Goal: Task Accomplishment & Management: Complete application form

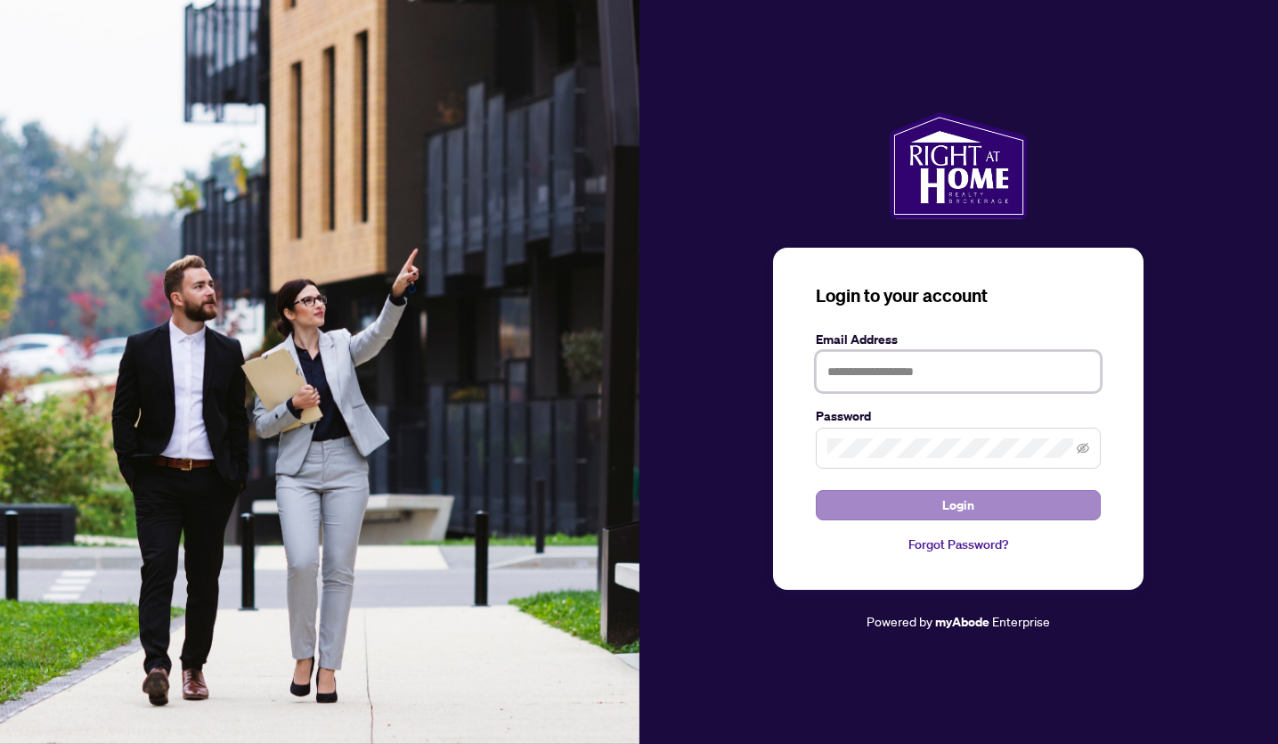
type input "**********"
click at [1017, 497] on button "Login" at bounding box center [958, 505] width 285 height 30
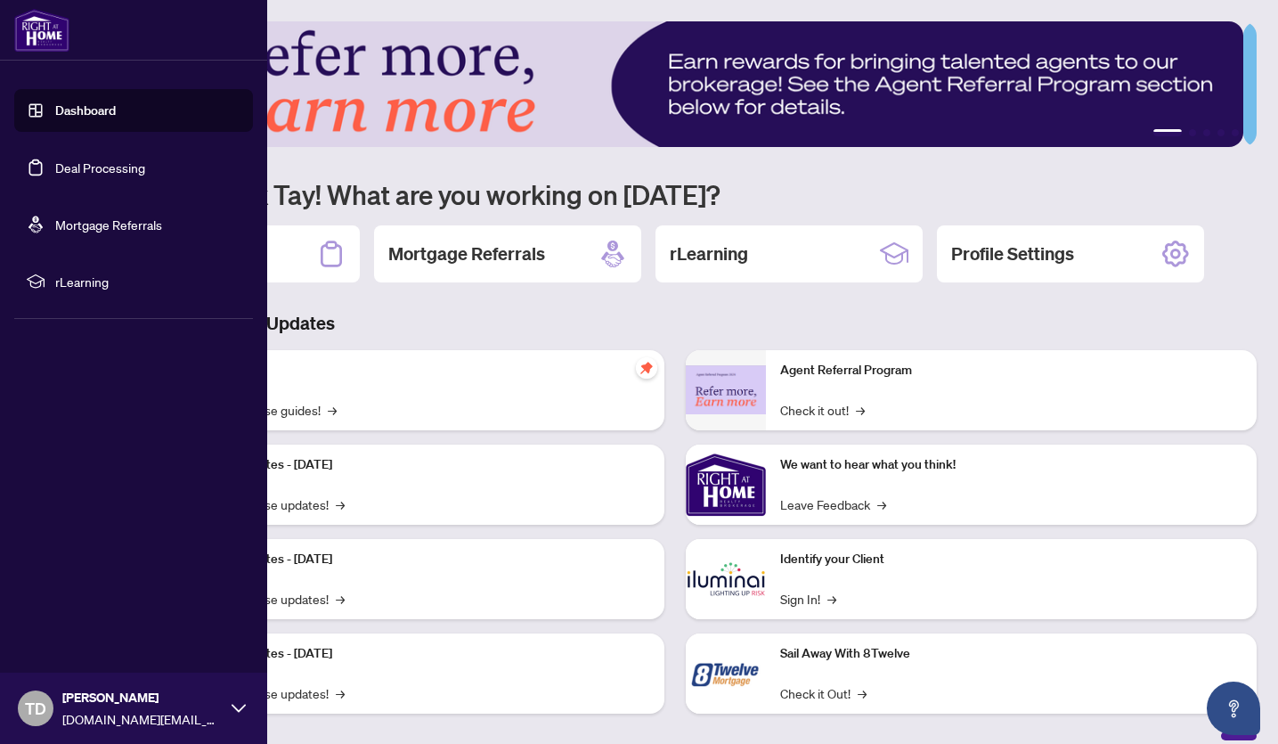
click at [103, 172] on link "Deal Processing" at bounding box center [100, 167] width 90 height 16
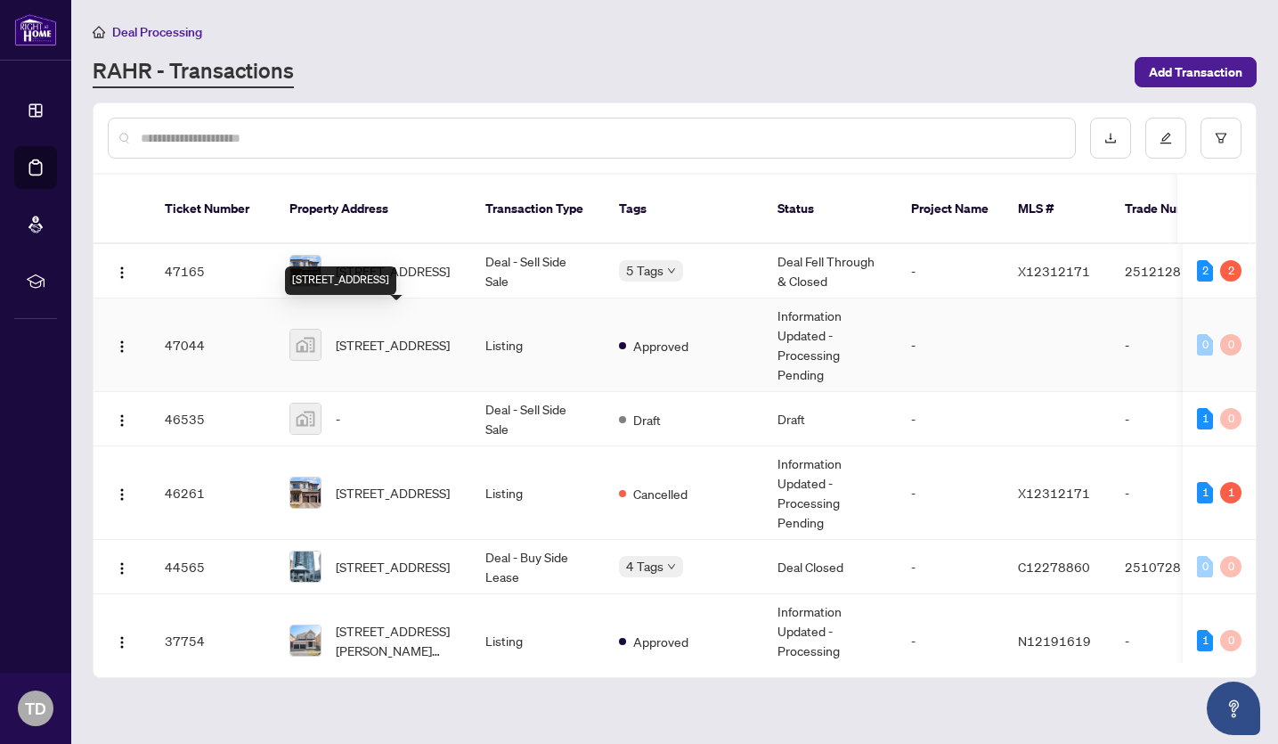
click at [411, 335] on span "[STREET_ADDRESS]" at bounding box center [393, 345] width 114 height 20
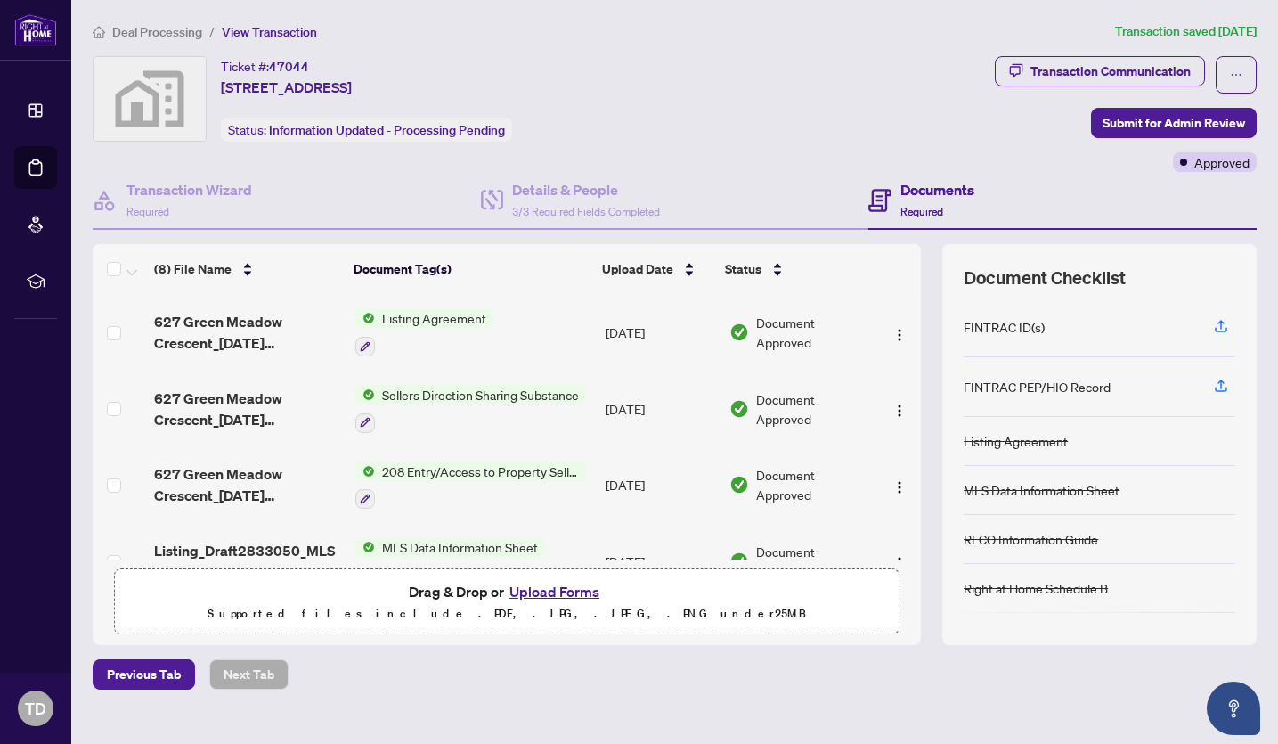
click at [553, 588] on button "Upload Forms" at bounding box center [554, 591] width 101 height 23
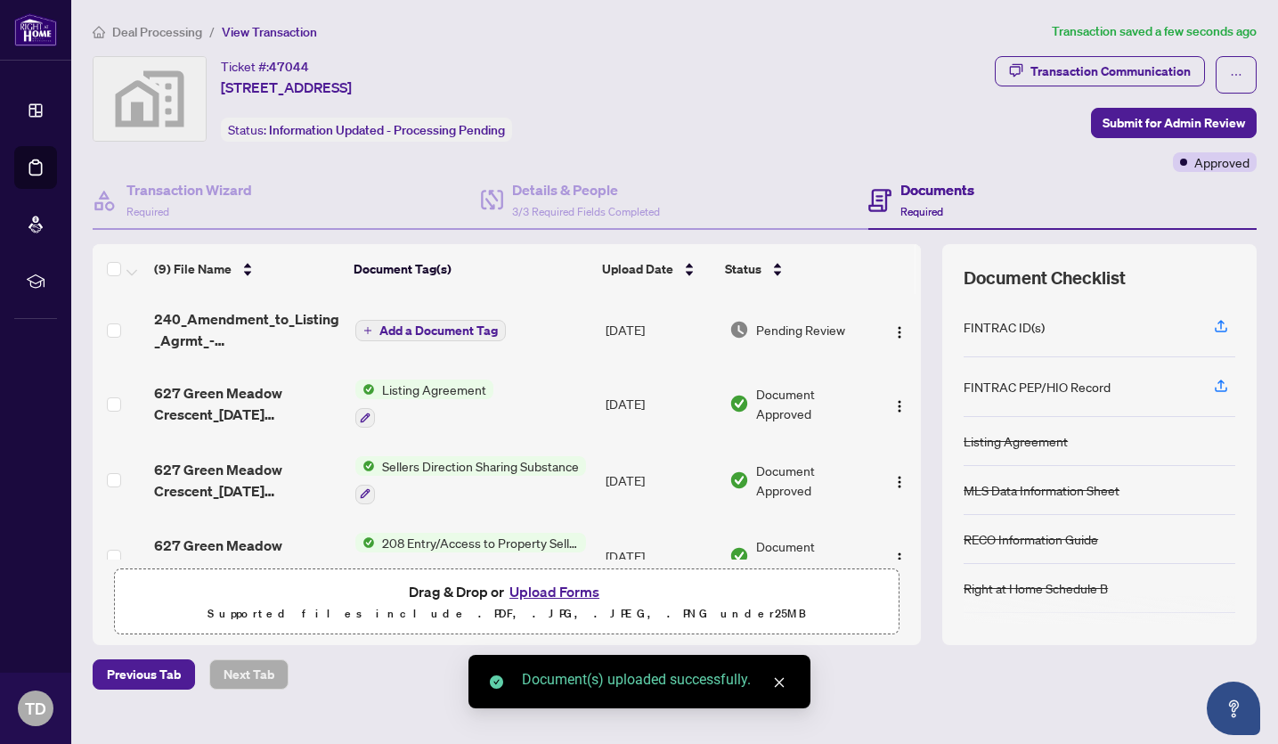
click at [476, 329] on span "Add a Document Tag" at bounding box center [439, 330] width 118 height 12
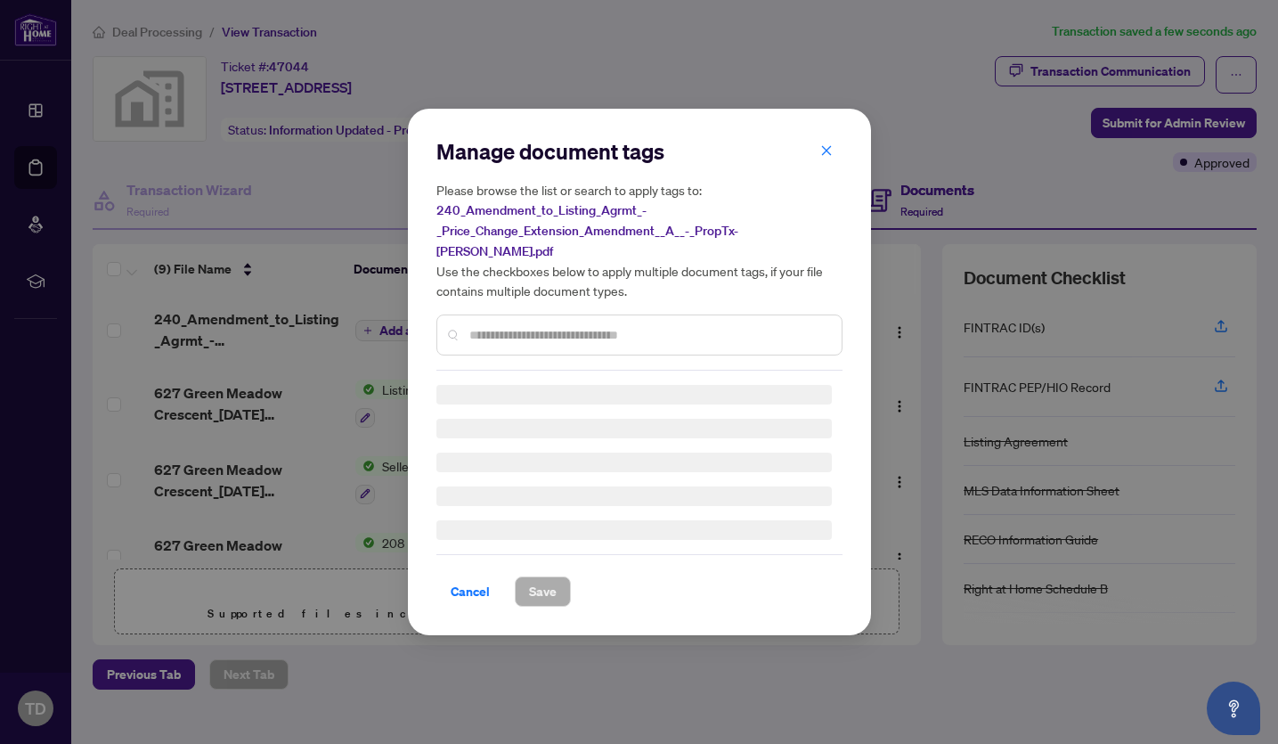
click at [547, 325] on div "Manage document tags Please browse the list or search to apply tags to: 240_Ame…" at bounding box center [640, 253] width 406 height 233
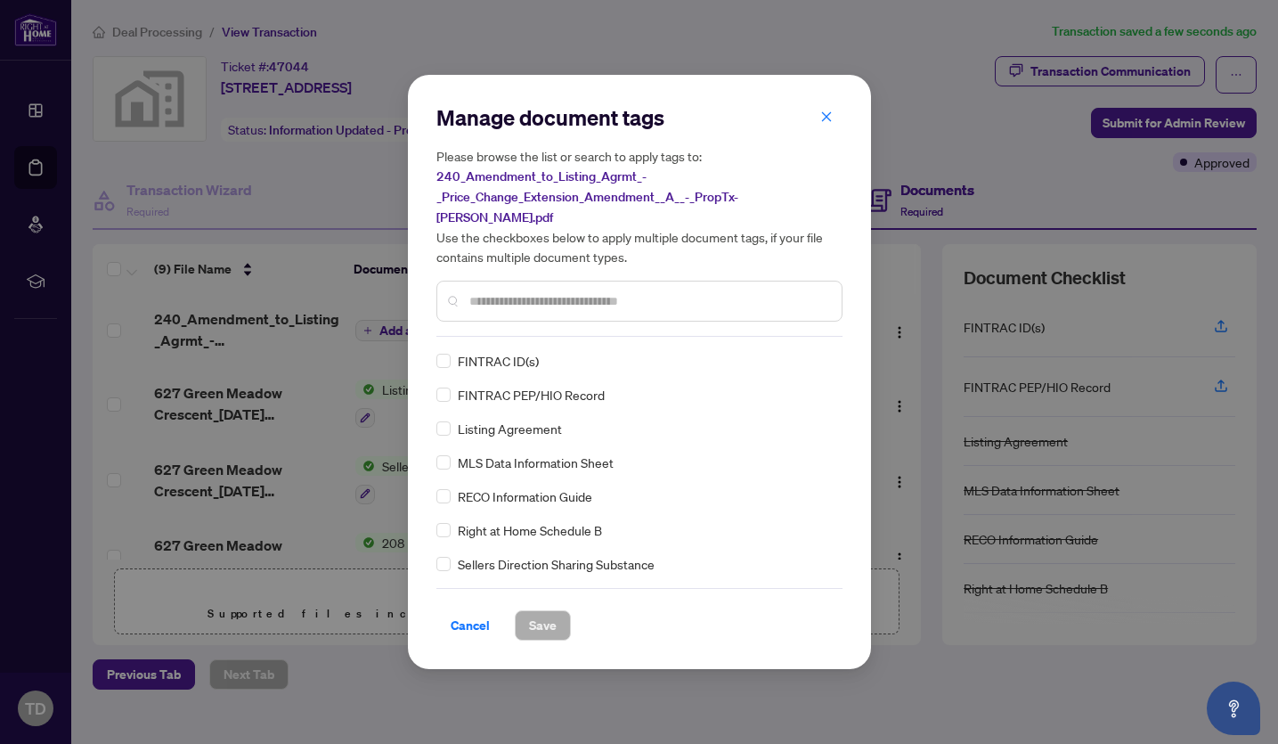
click at [551, 297] on input "text" at bounding box center [649, 301] width 358 height 20
click at [567, 295] on input "text" at bounding box center [649, 301] width 358 height 20
click at [561, 291] on input "text" at bounding box center [649, 301] width 358 height 20
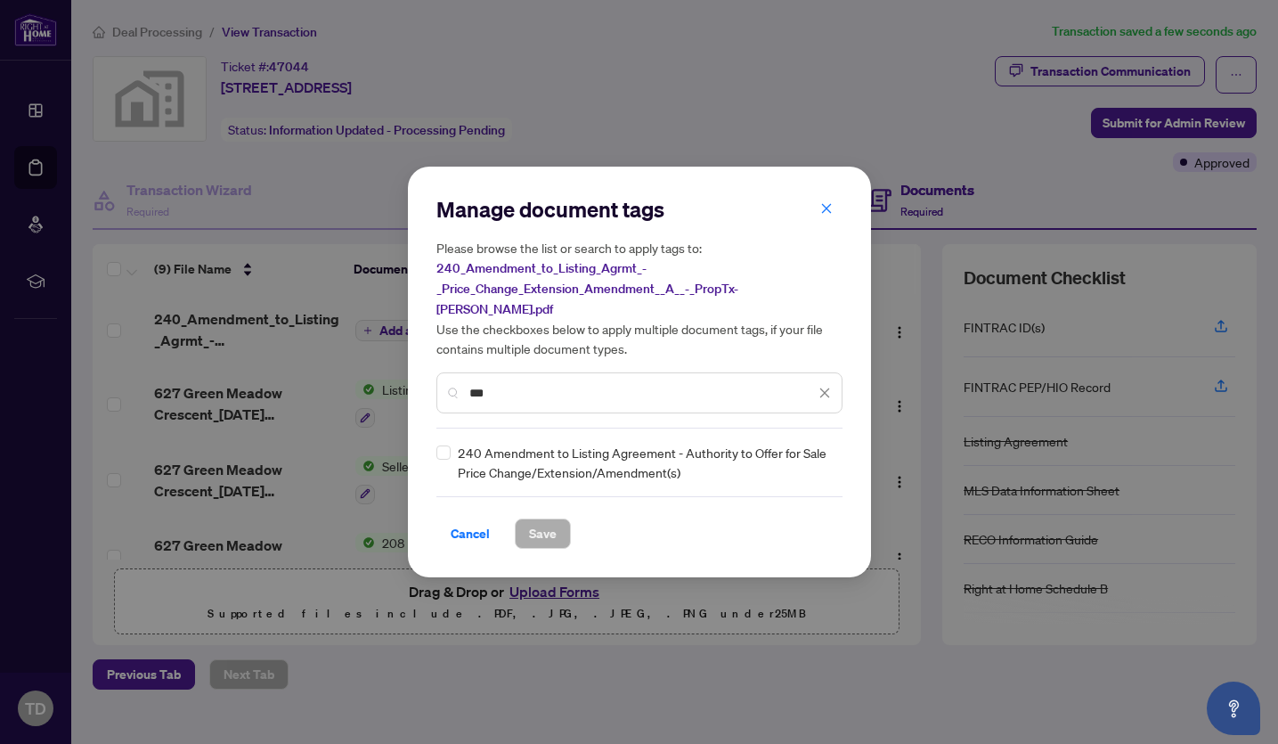
type input "***"
click at [530, 522] on span "Save" at bounding box center [543, 533] width 28 height 29
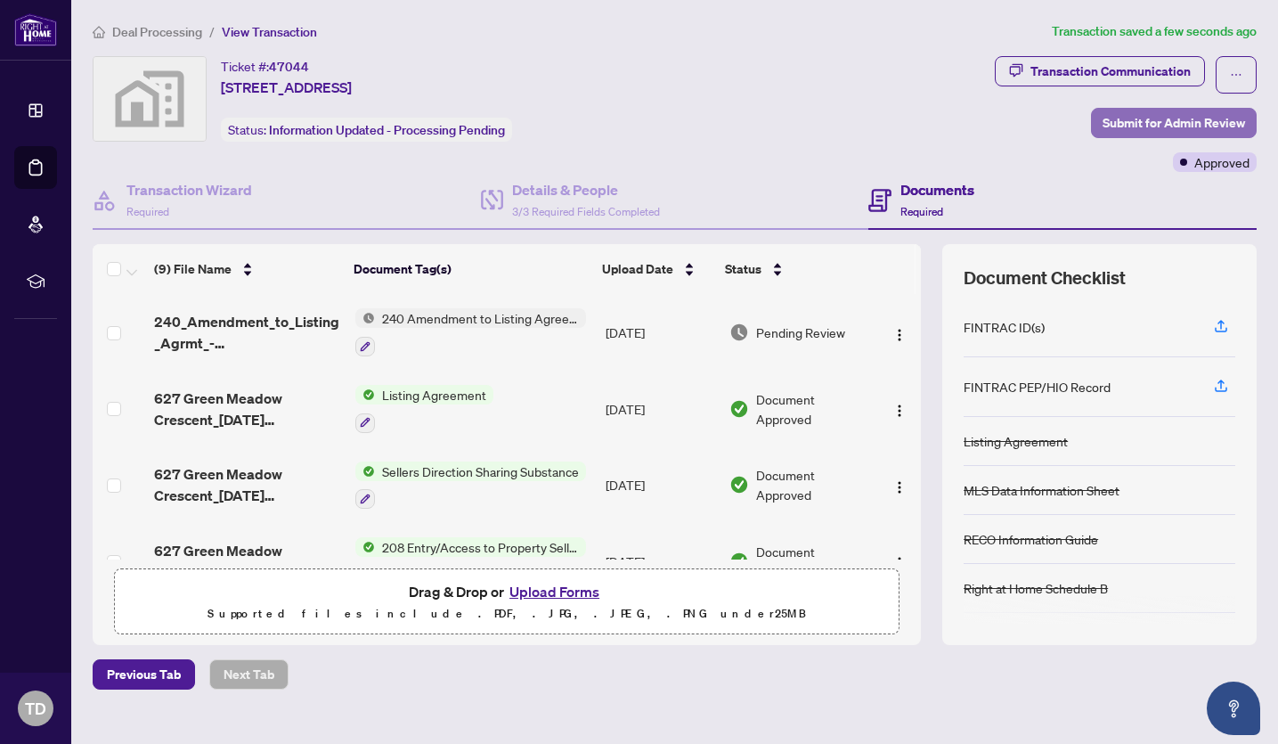
click at [1147, 119] on span "Submit for Admin Review" at bounding box center [1174, 123] width 143 height 29
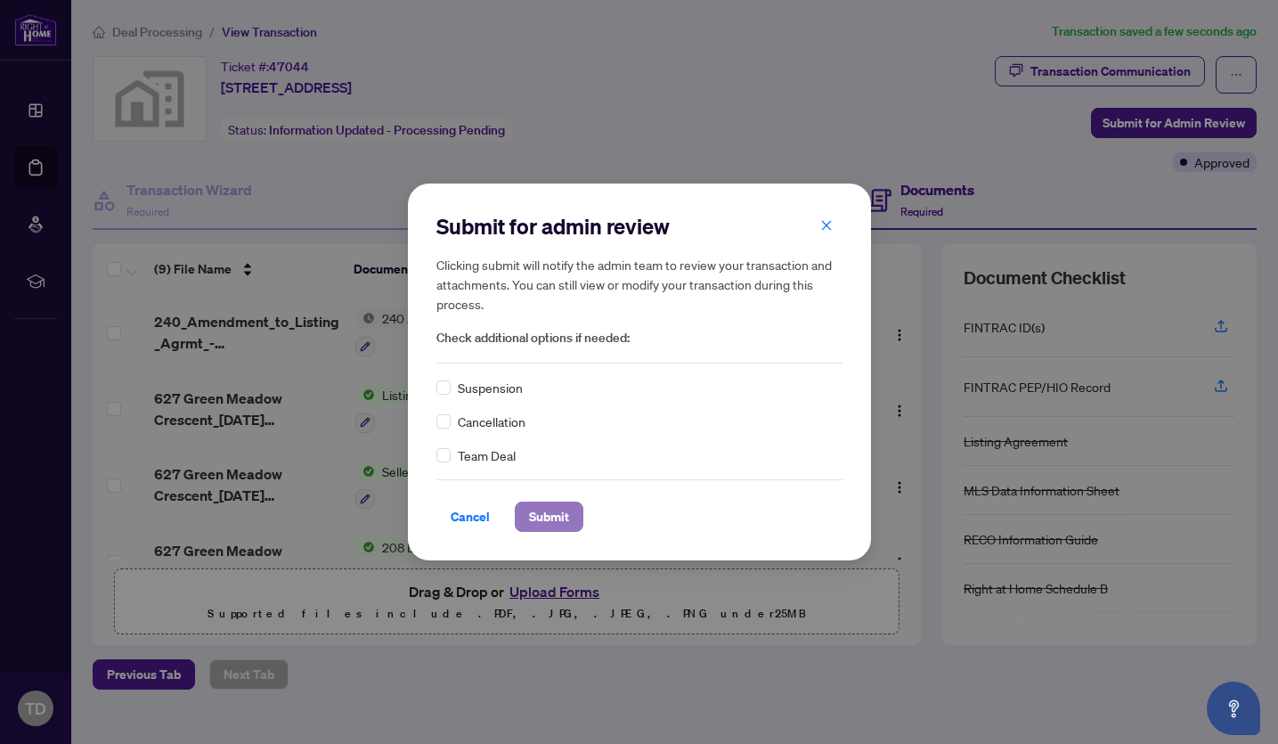
click at [530, 517] on span "Submit" at bounding box center [549, 516] width 40 height 29
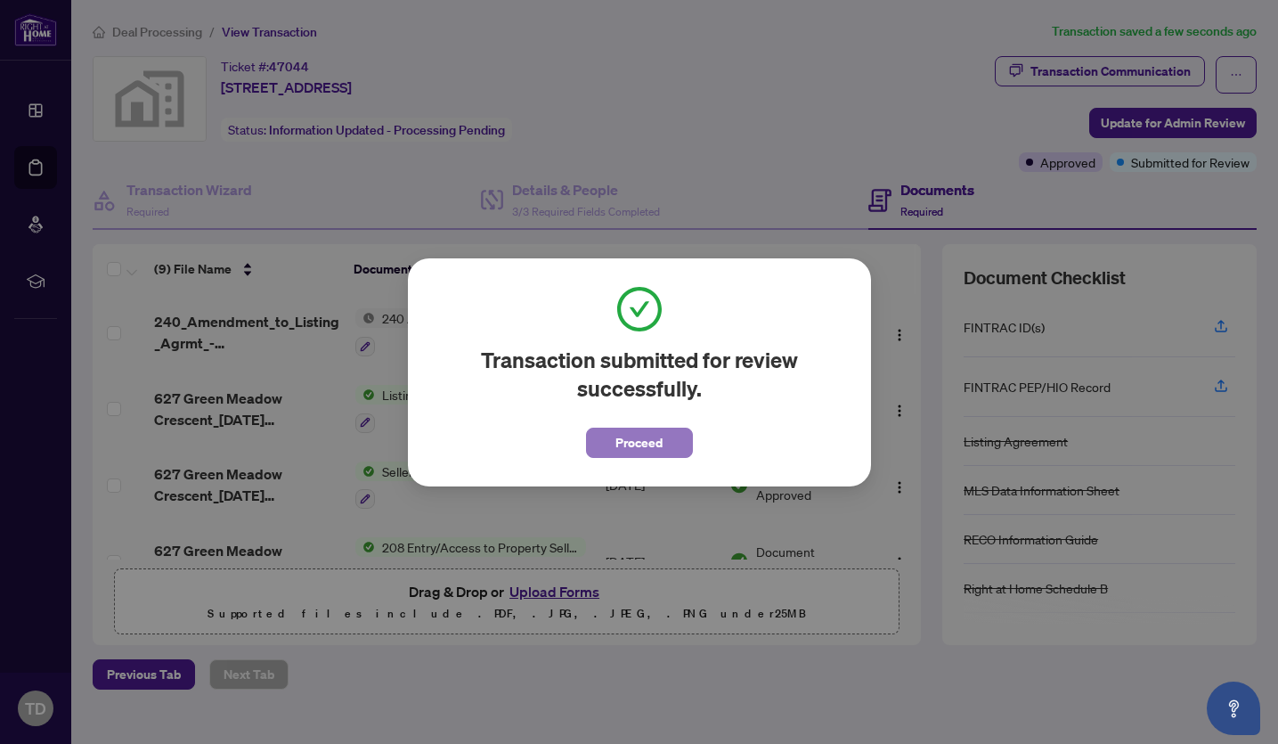
click at [650, 441] on span "Proceed" at bounding box center [639, 443] width 47 height 29
